Goal: Task Accomplishment & Management: Manage account settings

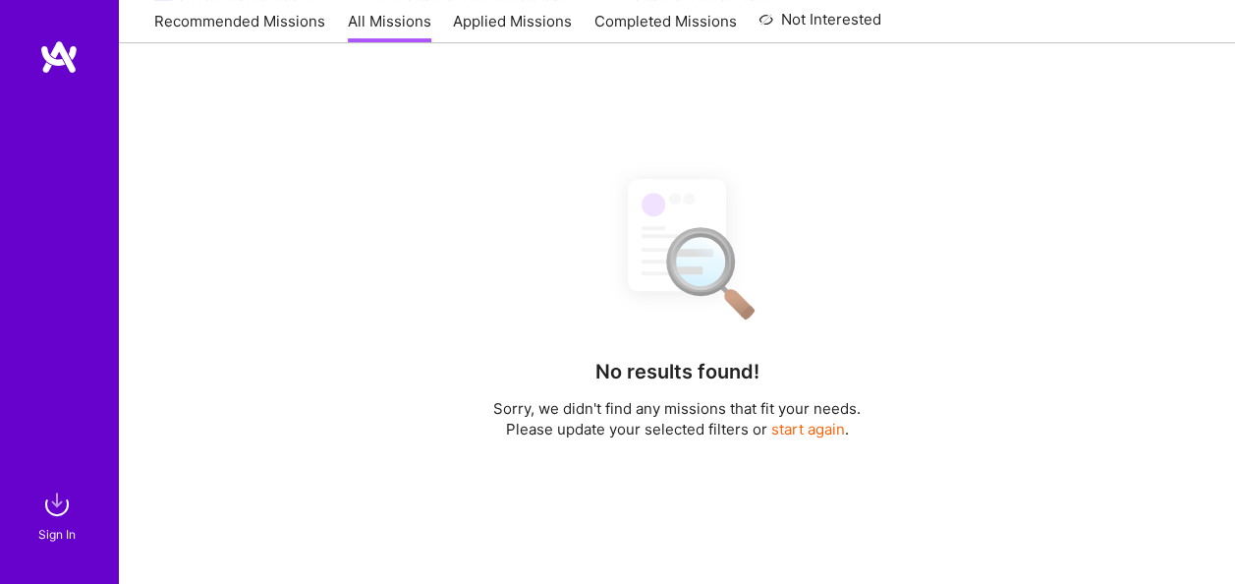
scroll to position [401, 0]
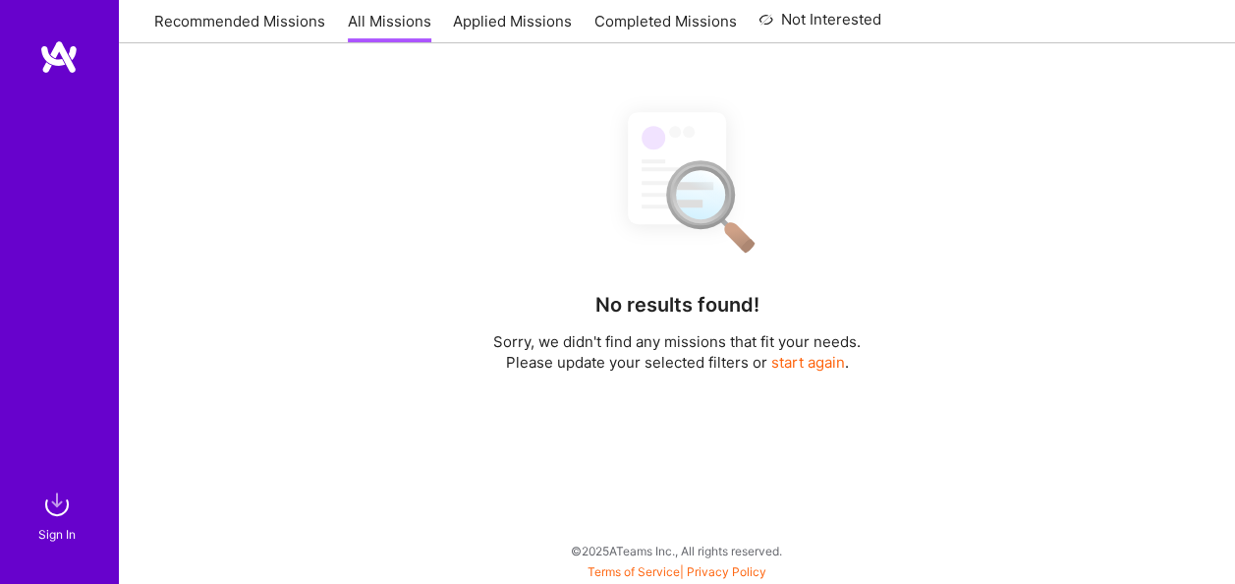
click at [790, 361] on button "start again" at bounding box center [808, 362] width 74 height 21
checkbox input "false"
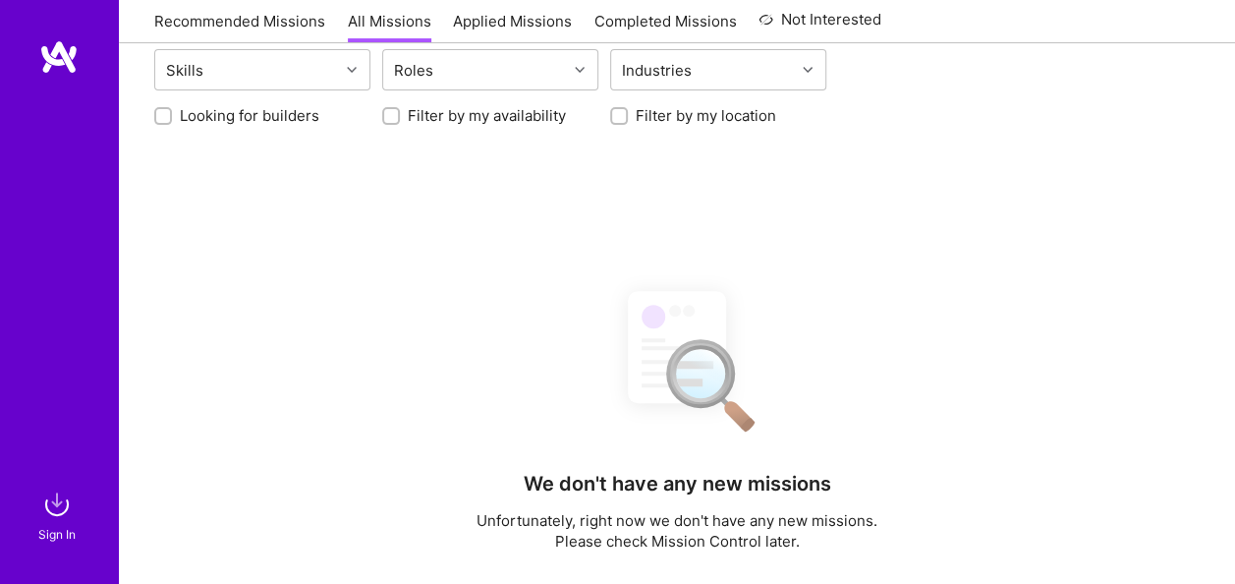
scroll to position [0, 0]
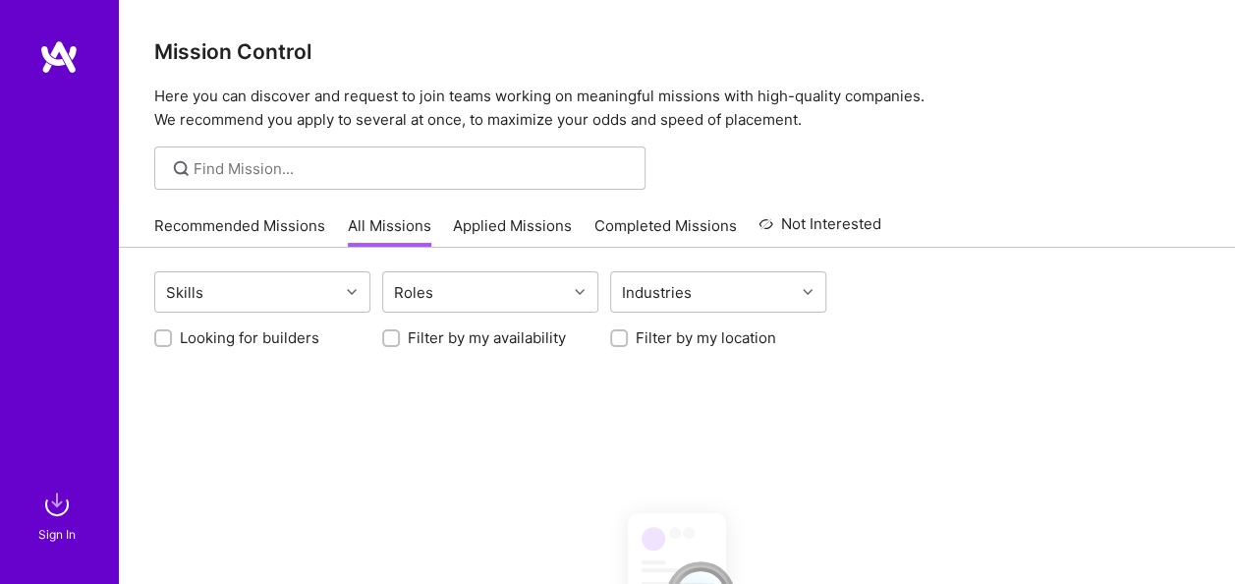
click at [60, 510] on img at bounding box center [56, 503] width 39 height 39
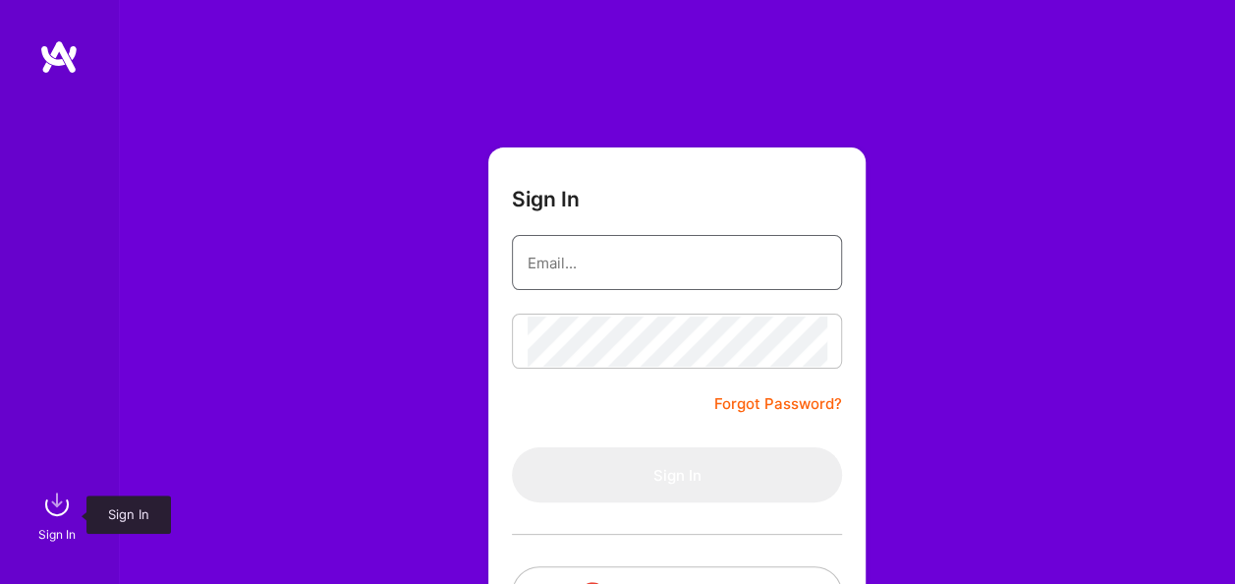
type input "[EMAIL_ADDRESS][DOMAIN_NAME]"
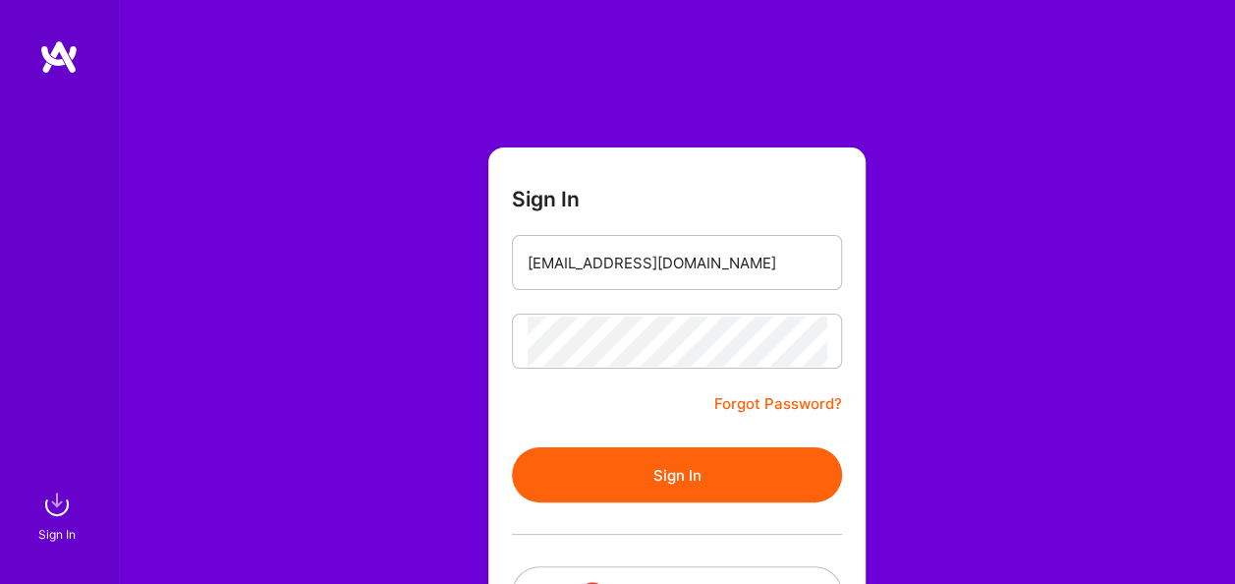
click at [669, 474] on button "Sign In" at bounding box center [677, 474] width 330 height 55
